Goal: Navigation & Orientation: Understand site structure

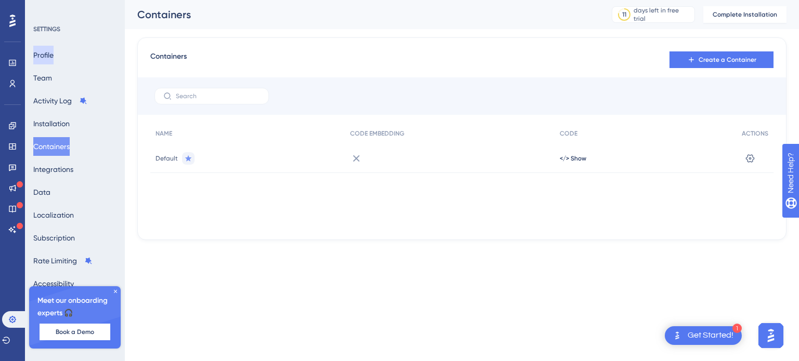
click at [39, 53] on button "Profile" at bounding box center [43, 55] width 20 height 19
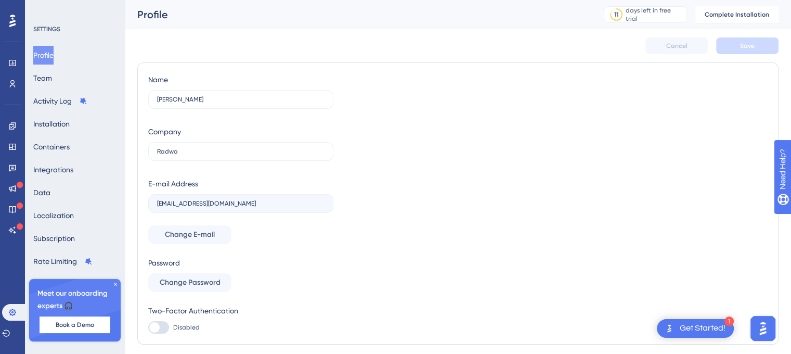
click at [12, 13] on div at bounding box center [12, 20] width 17 height 17
click at [11, 20] on icon at bounding box center [12, 21] width 6 height 14
click at [768, 320] on img "Open AI Assistant Launcher" at bounding box center [762, 328] width 19 height 19
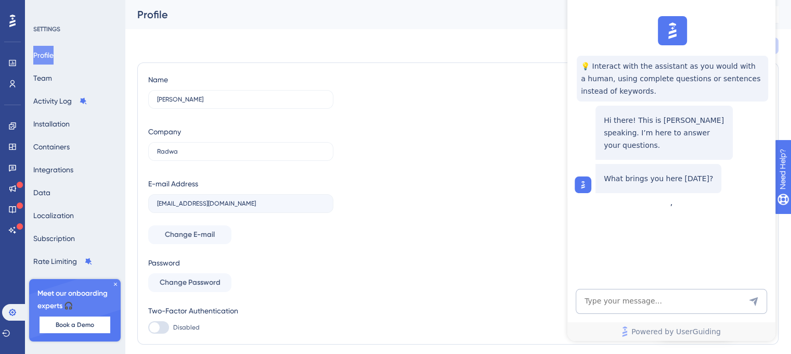
click at [401, 208] on div "Name [PERSON_NAME] Company Radwa E-mail Address [EMAIL_ADDRESS][DOMAIN_NAME] Ch…" at bounding box center [457, 203] width 619 height 260
click at [778, 22] on button "Complete Installation" at bounding box center [736, 14] width 83 height 17
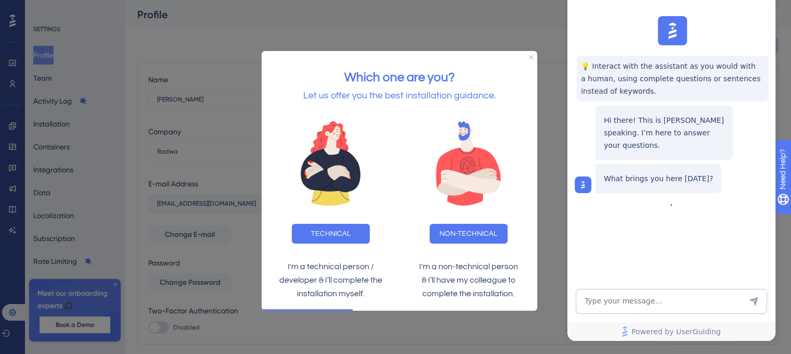
click at [373, 27] on div at bounding box center [395, 177] width 791 height 354
click at [451, 232] on button "NON-TECHNICAL" at bounding box center [468, 234] width 78 height 20
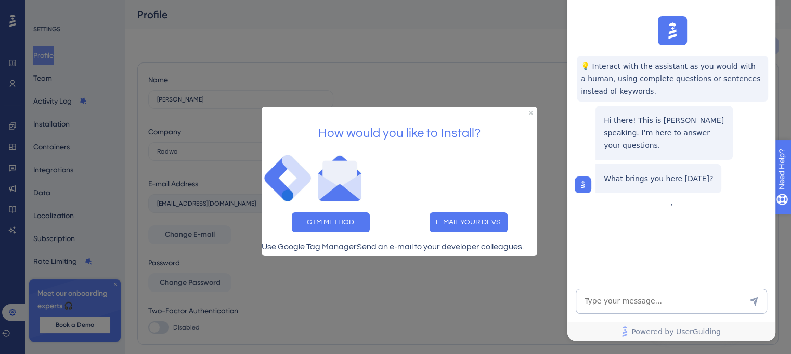
click at [788, 221] on icon "open resource center" at bounding box center [787, 222] width 11 height 11
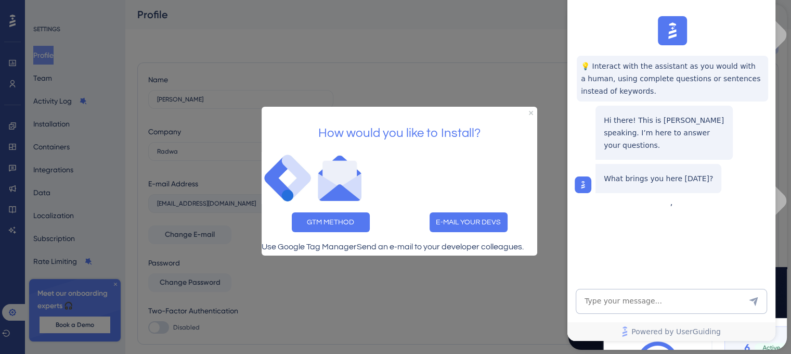
scroll to position [211, 0]
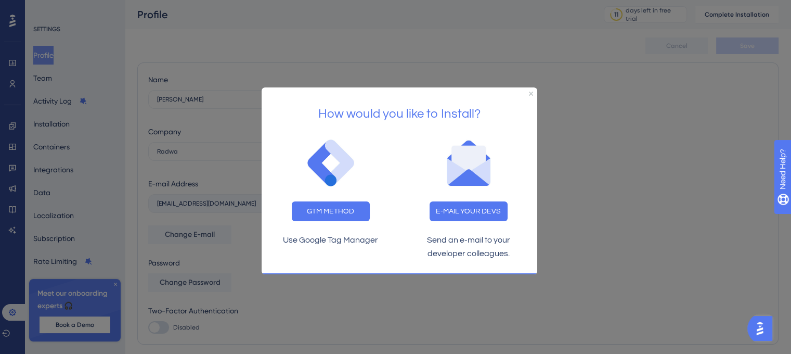
click at [555, 153] on div at bounding box center [395, 177] width 791 height 354
click at [532, 90] on div "How would you like to Install?" at bounding box center [400, 109] width 276 height 45
click at [531, 91] on icon "Close Preview" at bounding box center [531, 93] width 4 height 4
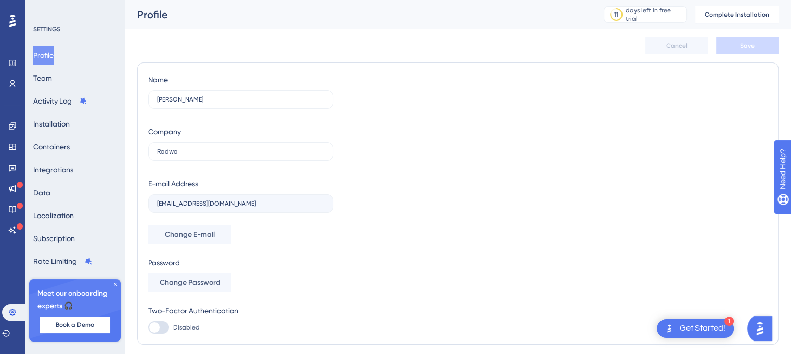
click at [113, 282] on icon at bounding box center [115, 284] width 6 height 6
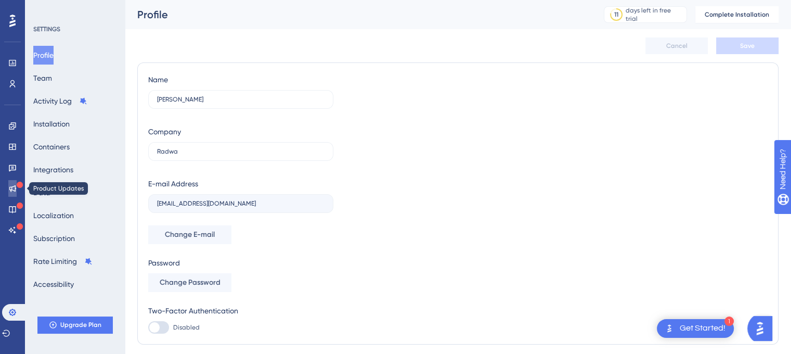
click at [15, 190] on icon at bounding box center [12, 188] width 7 height 7
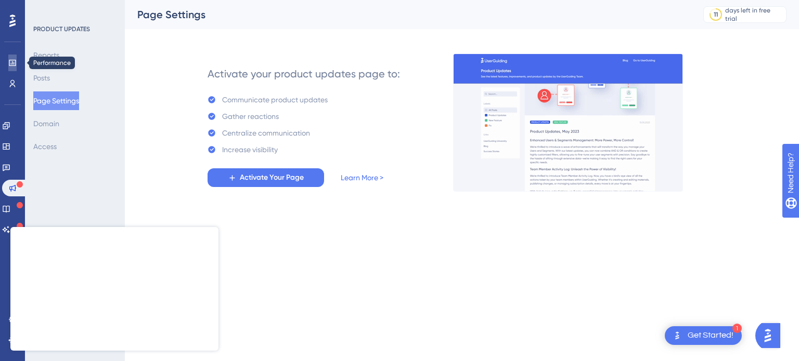
click at [12, 66] on icon at bounding box center [12, 63] width 8 height 8
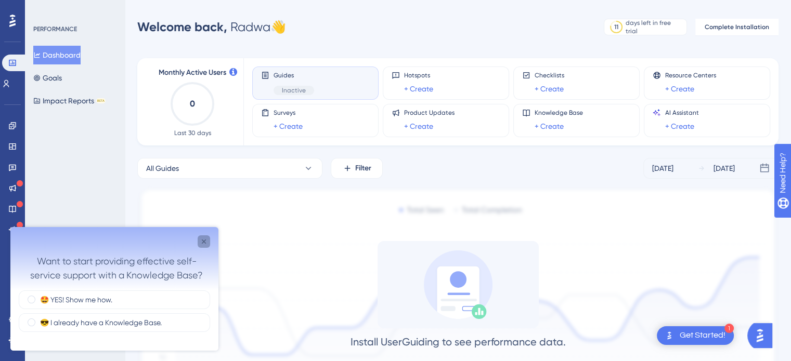
click at [198, 242] on div "Close survey" at bounding box center [204, 242] width 12 height 12
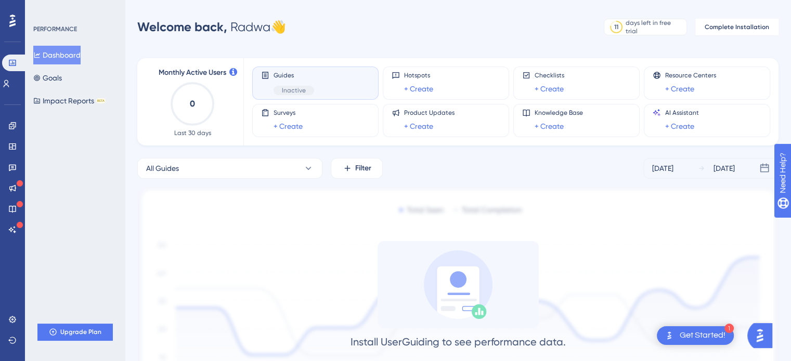
click at [295, 87] on span "Inactive" at bounding box center [294, 90] width 24 height 8
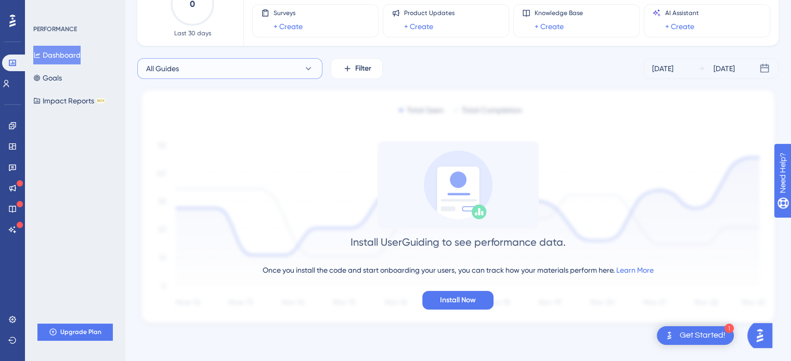
click at [316, 62] on button "All Guides" at bounding box center [229, 68] width 185 height 21
click at [184, 151] on span "Lamsa LEARN tour" at bounding box center [182, 153] width 60 height 12
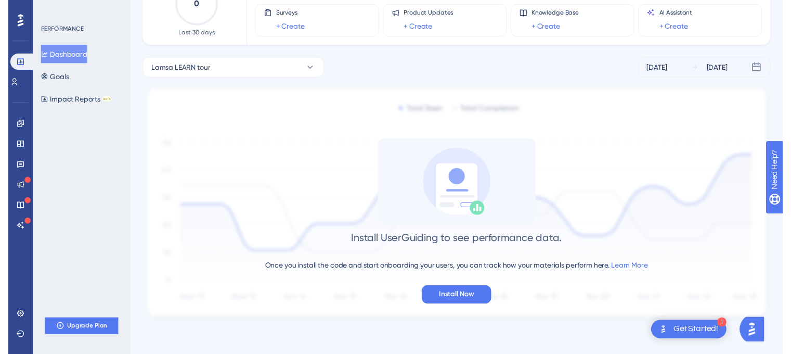
scroll to position [0, 0]
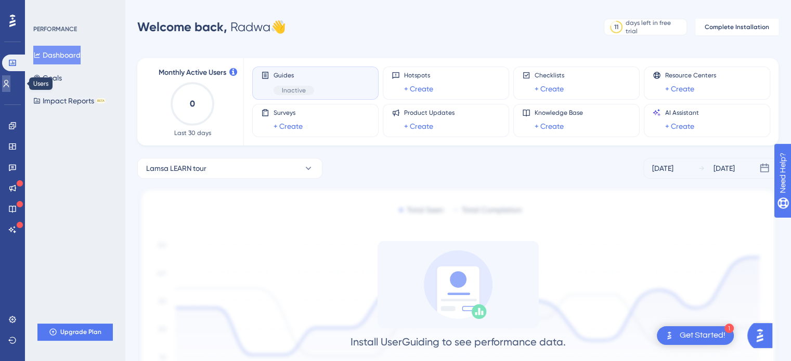
click at [6, 87] on link at bounding box center [6, 83] width 8 height 17
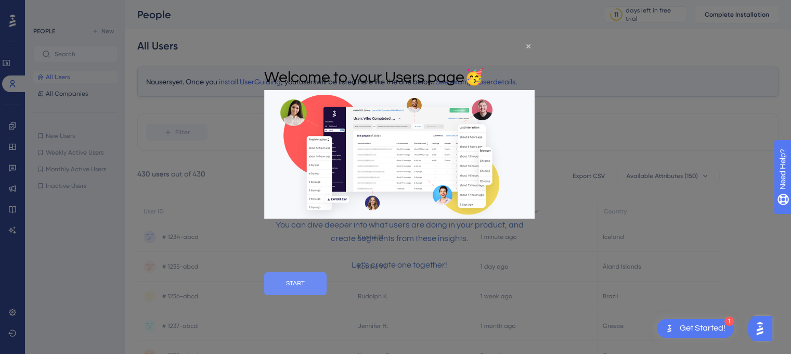
click at [327, 294] on button "START" at bounding box center [295, 282] width 62 height 23
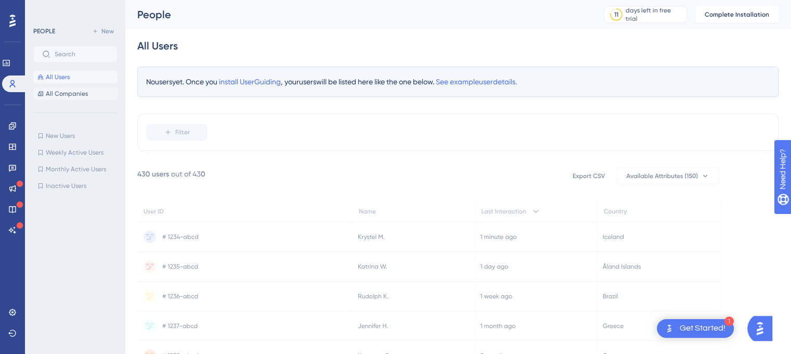
click at [53, 92] on span "All Companies" at bounding box center [67, 93] width 42 height 8
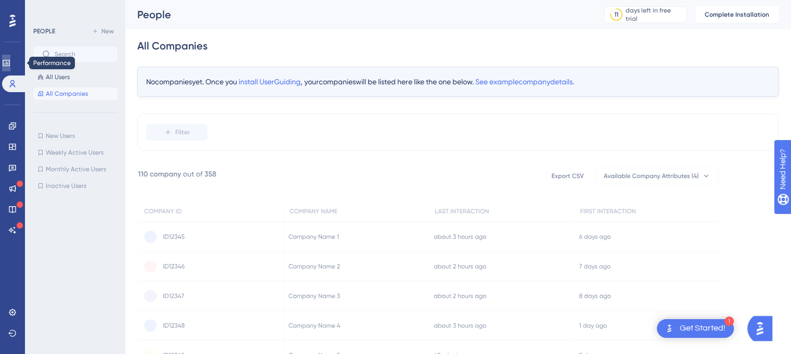
click at [10, 59] on icon at bounding box center [6, 63] width 8 height 8
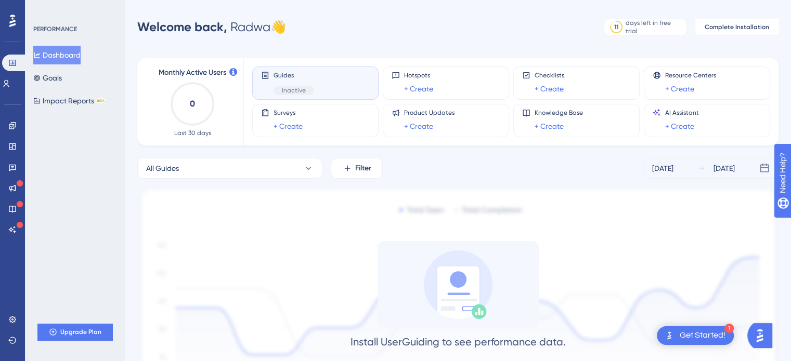
drag, startPoint x: 13, startPoint y: 7, endPoint x: 9, endPoint y: 20, distance: 14.1
click at [12, 8] on div "Performance Users Engagement Widgets Feedback Product Updates Knowledge Base AI…" at bounding box center [12, 180] width 25 height 361
click at [9, 20] on icon at bounding box center [12, 21] width 6 height 14
click at [15, 229] on icon at bounding box center [12, 230] width 8 height 8
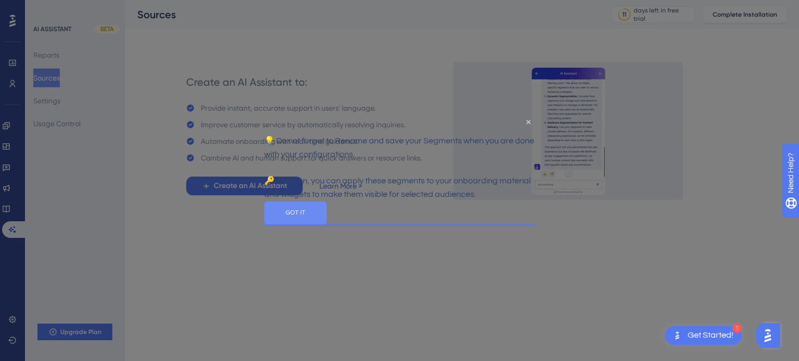
click at [327, 224] on button "GOT IT" at bounding box center [295, 213] width 62 height 23
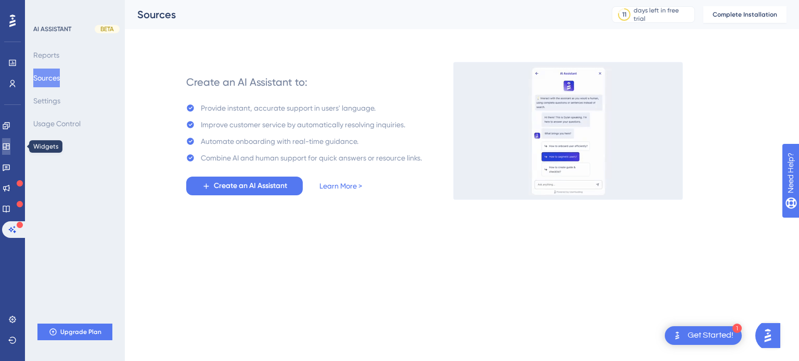
click at [10, 144] on icon at bounding box center [6, 146] width 8 height 8
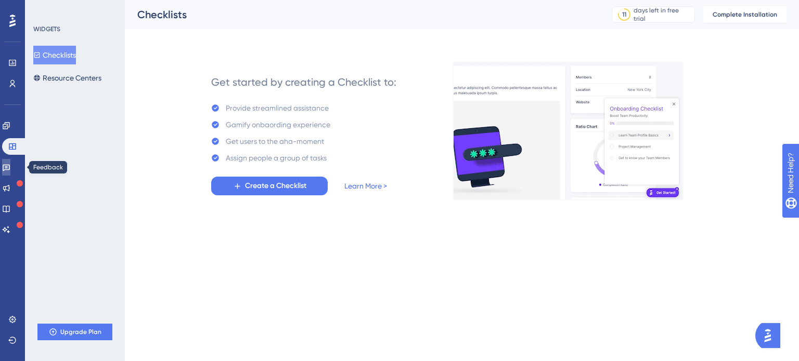
click at [10, 164] on icon at bounding box center [6, 167] width 8 height 8
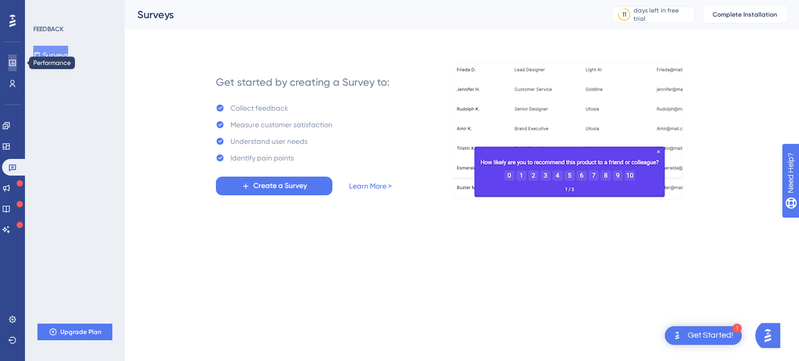
click at [17, 59] on link at bounding box center [12, 63] width 8 height 17
